Goal: Transaction & Acquisition: Purchase product/service

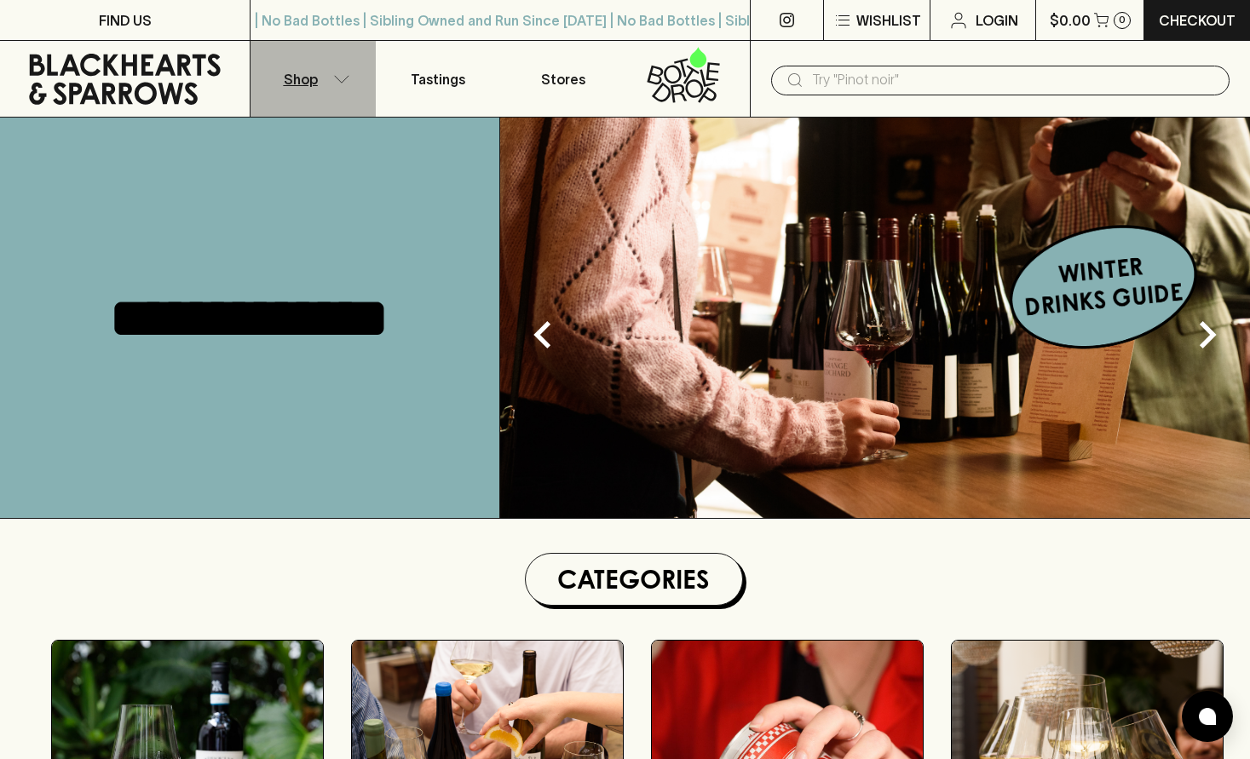
click at [343, 80] on icon "button" at bounding box center [341, 79] width 17 height 9
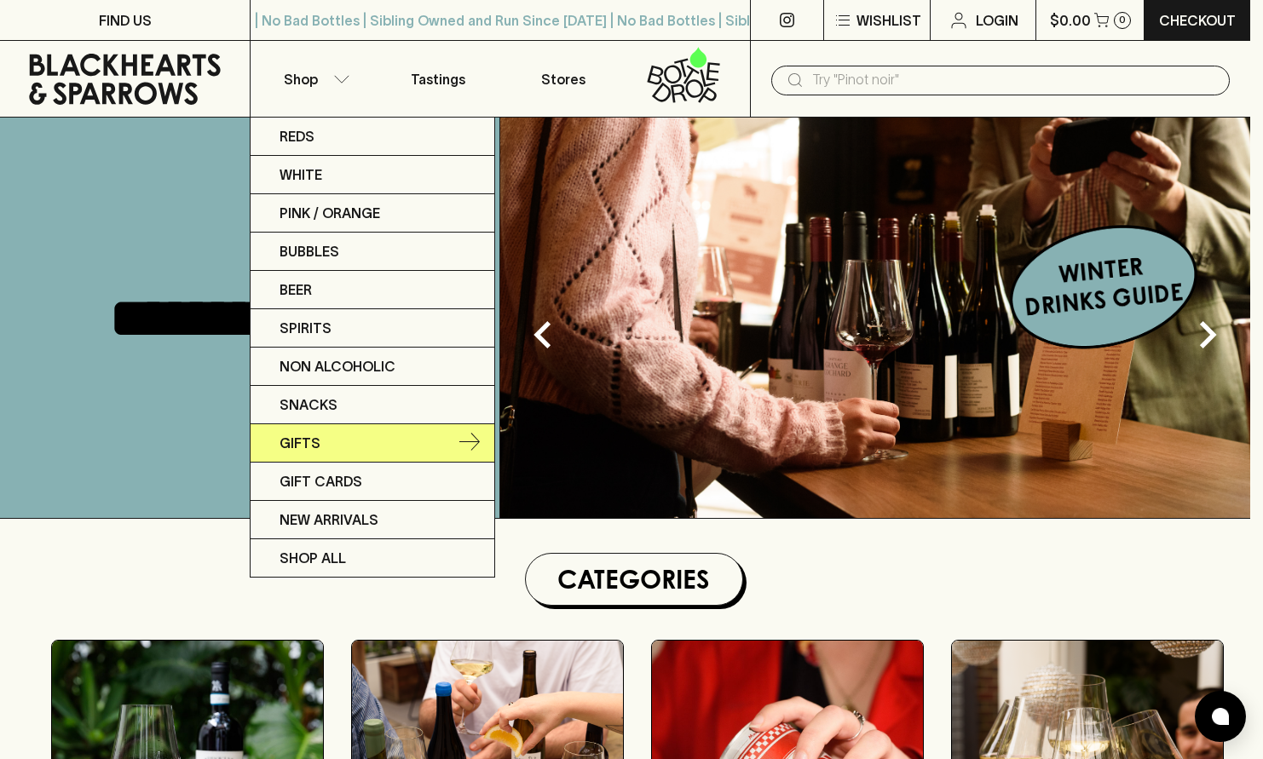
click at [303, 442] on p "Gifts" at bounding box center [299, 443] width 41 height 20
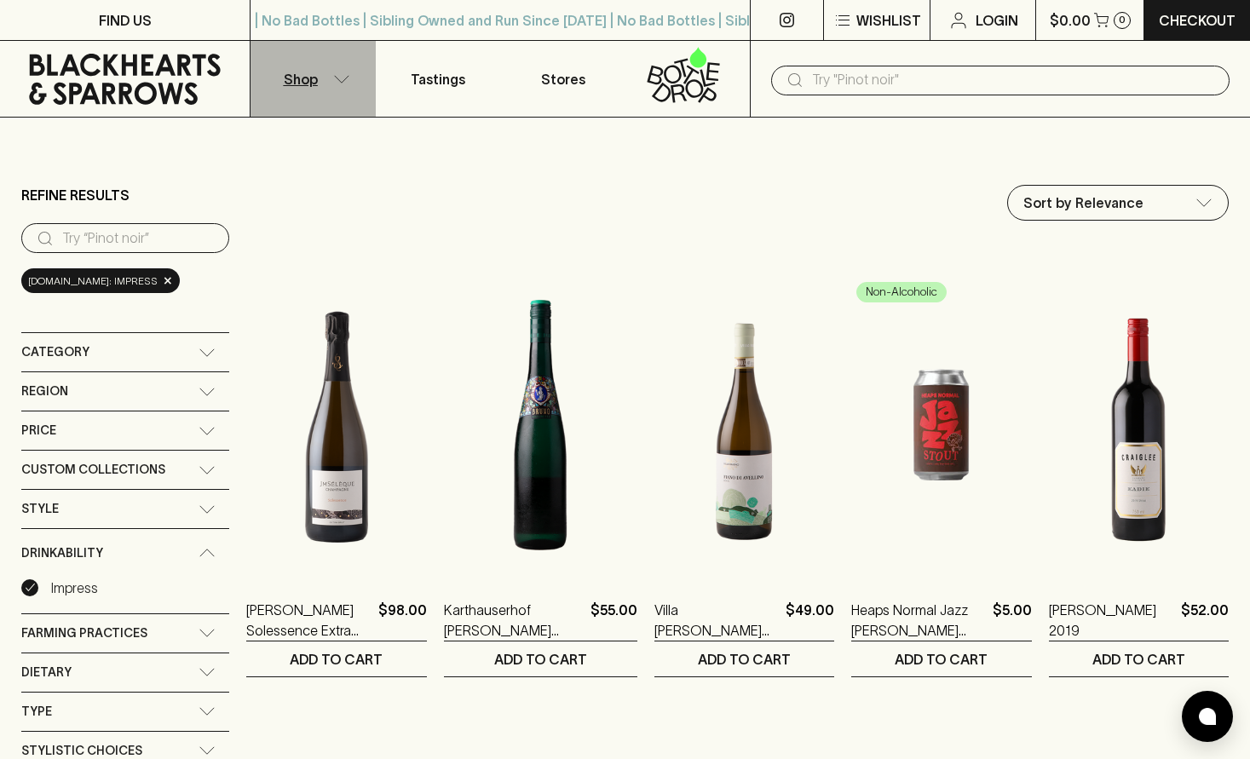
click at [314, 78] on p "Shop" at bounding box center [301, 79] width 34 height 20
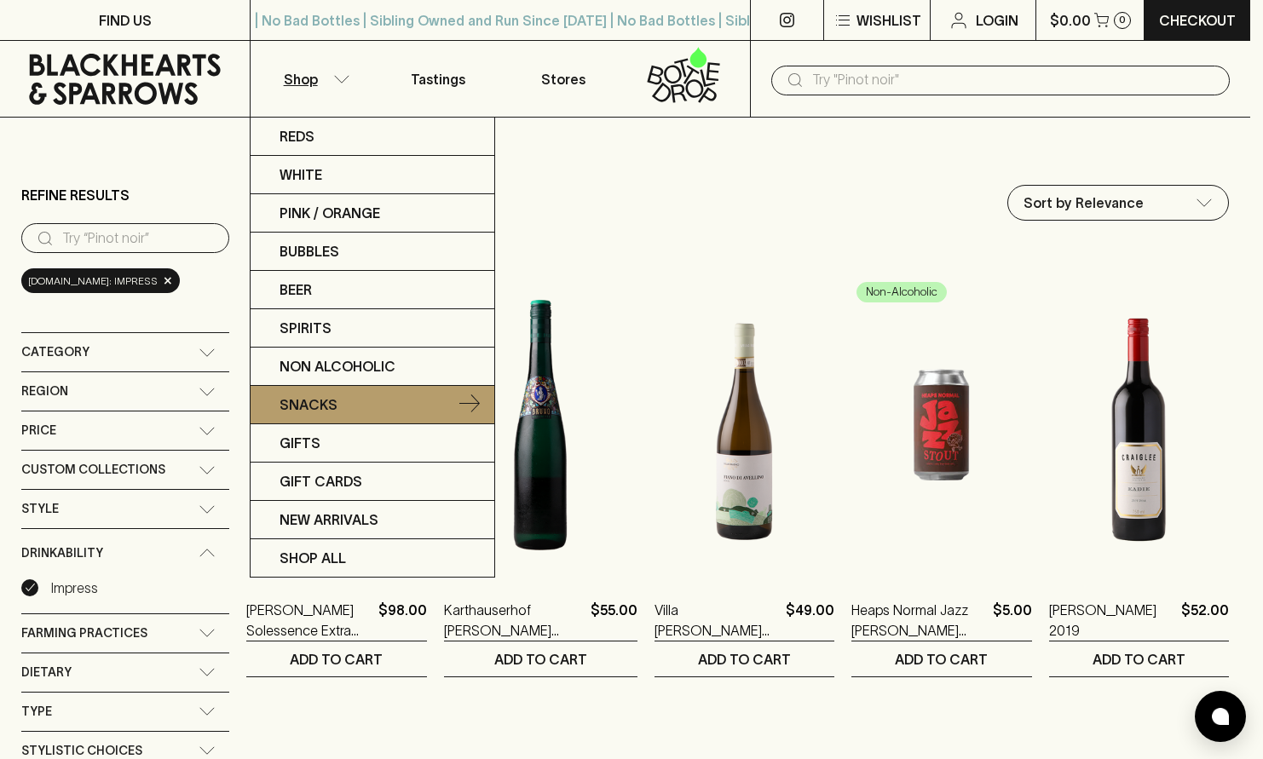
click at [314, 407] on p "Snacks" at bounding box center [308, 405] width 58 height 20
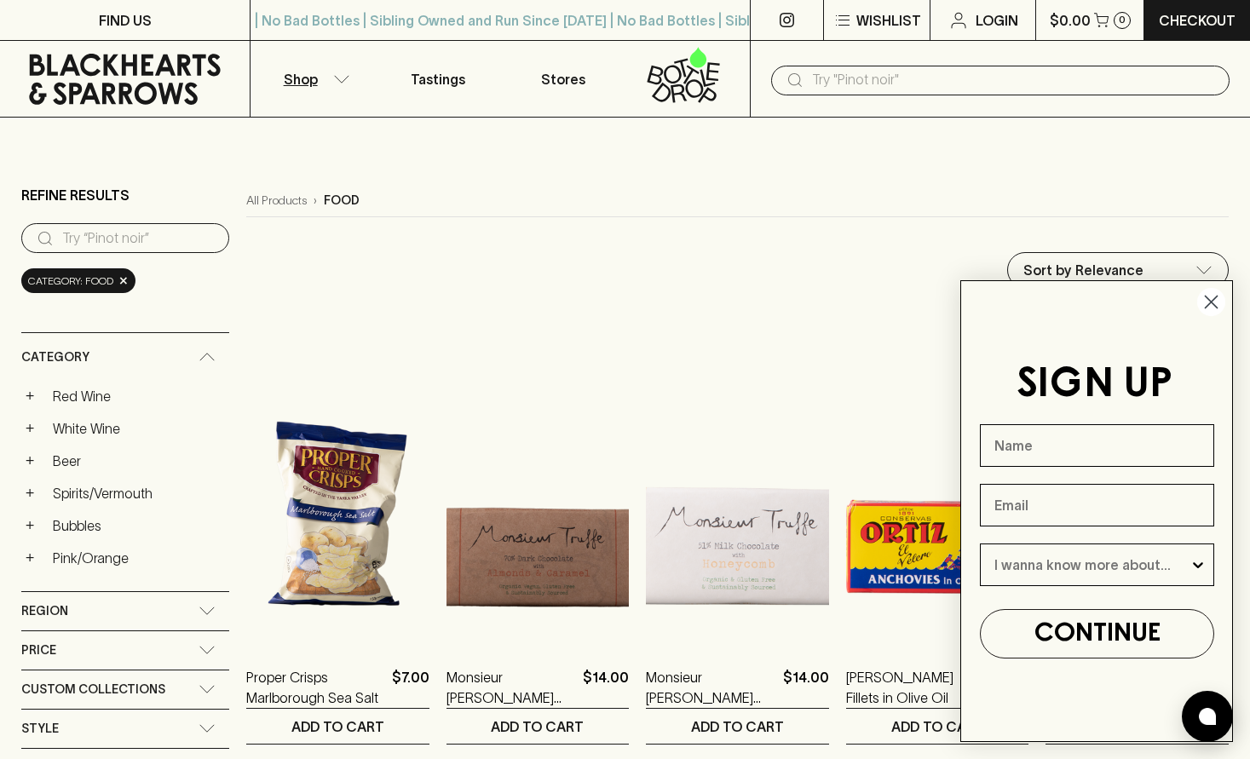
click at [1211, 300] on circle "Close dialog" at bounding box center [1211, 302] width 28 height 28
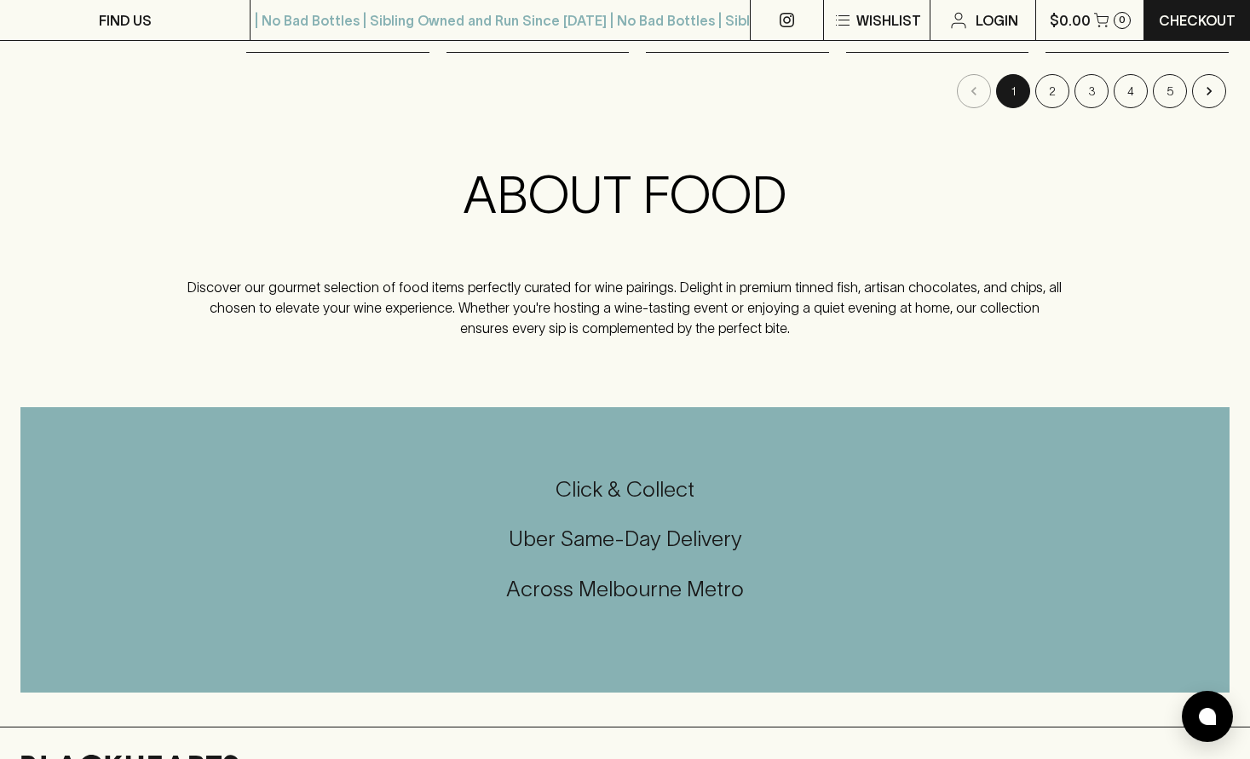
scroll to position [2049, 0]
